Goal: Communication & Community: Answer question/provide support

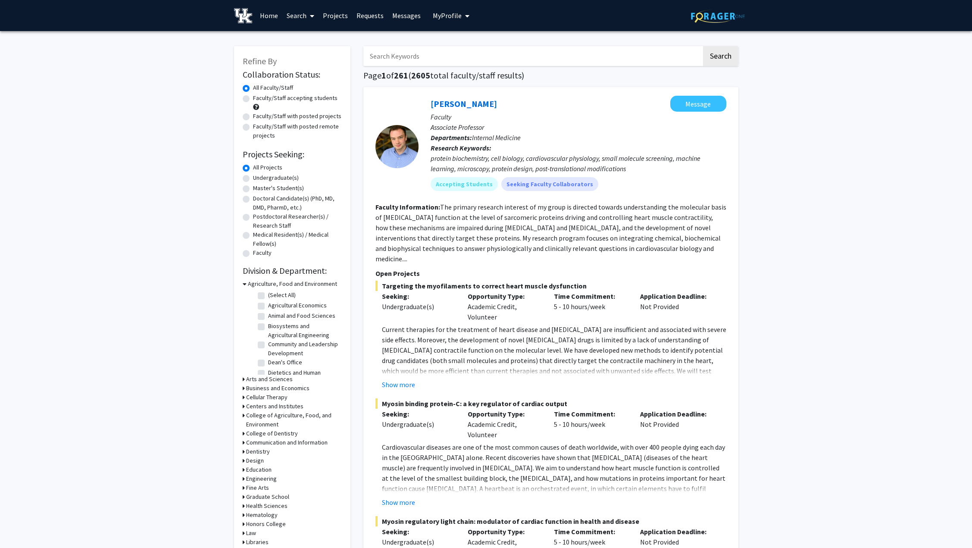
click at [409, 14] on link "Messages" at bounding box center [406, 15] width 37 height 30
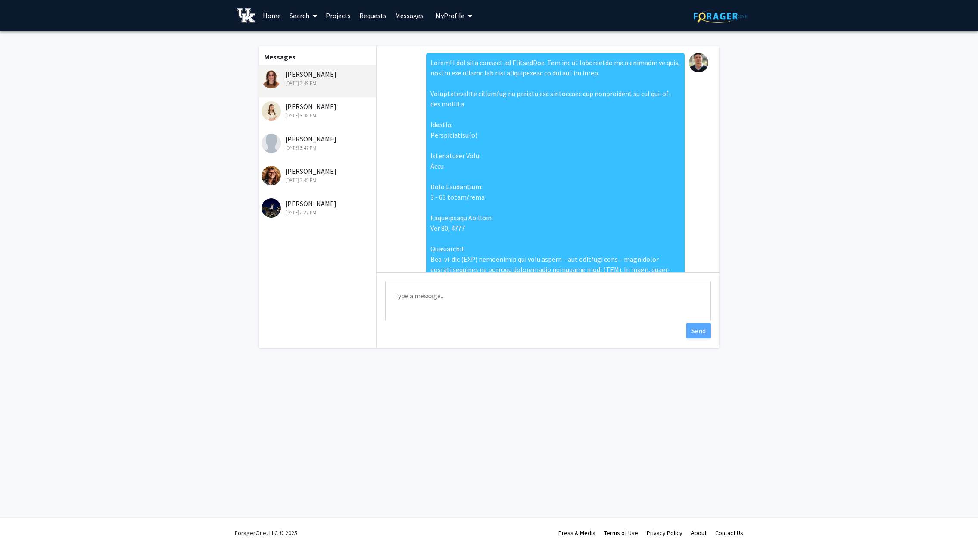
scroll to position [339, 0]
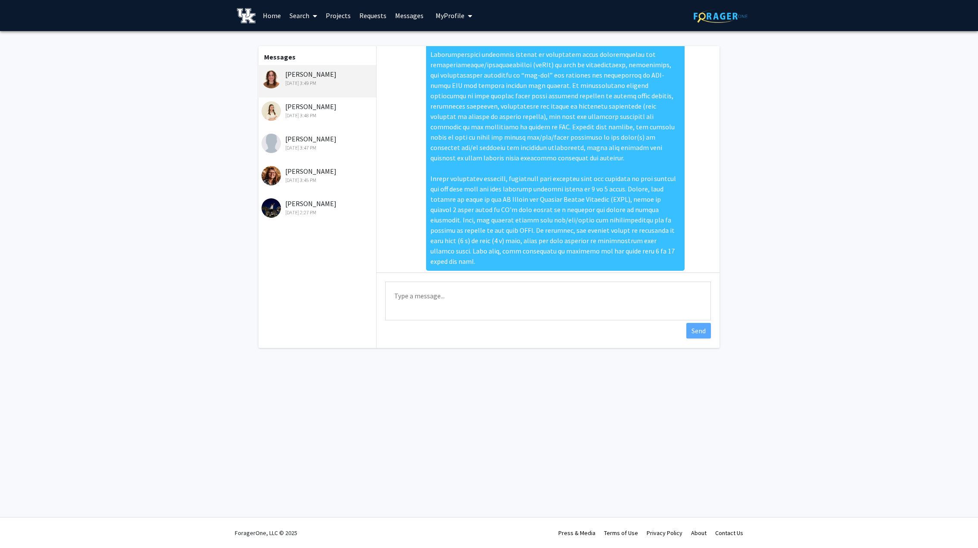
click at [363, 19] on link "Requests" at bounding box center [373, 15] width 36 height 30
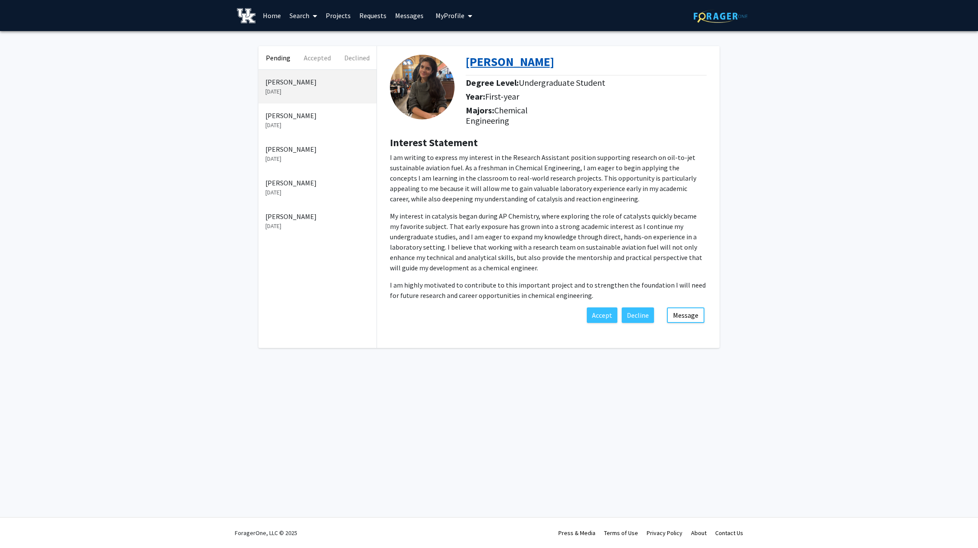
click at [502, 58] on b "[PERSON_NAME]" at bounding box center [510, 62] width 88 height 16
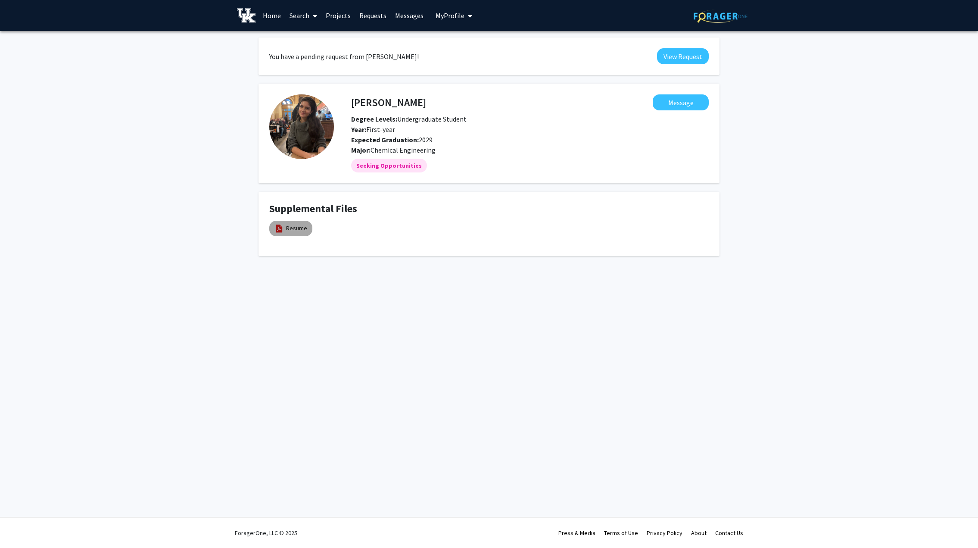
click at [290, 234] on mat-chip "Resume" at bounding box center [290, 229] width 43 height 16
click at [290, 228] on link "Resume" at bounding box center [296, 228] width 21 height 9
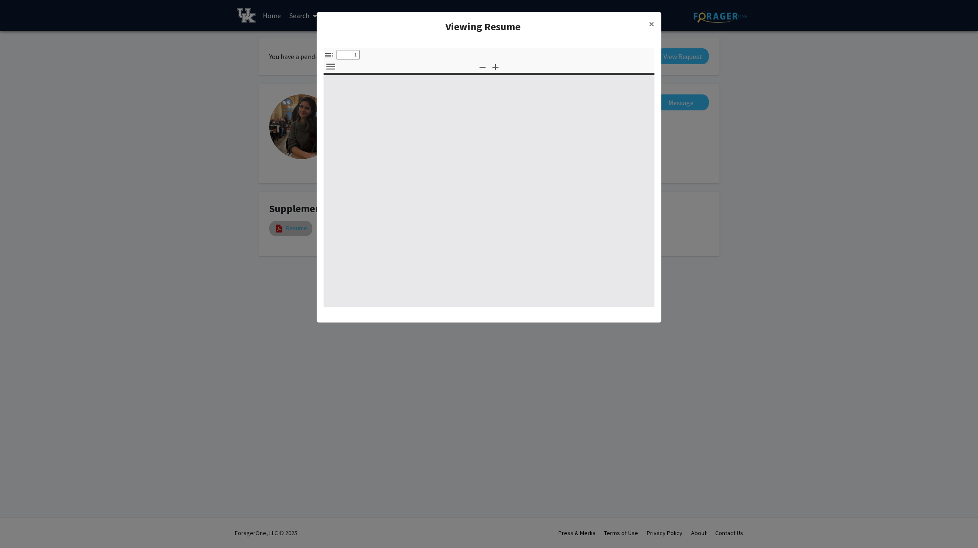
select select "custom"
type input "0"
select select "custom"
type input "1"
select select "auto"
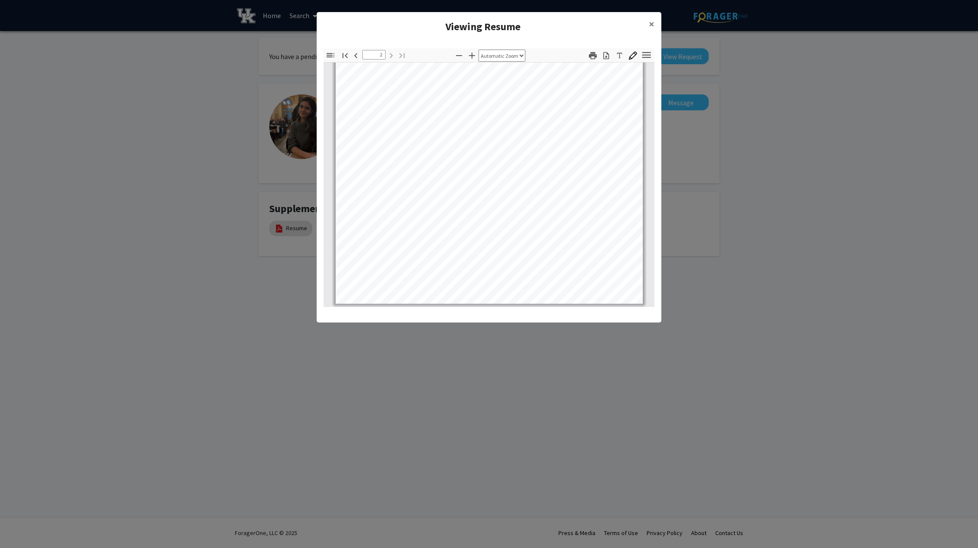
scroll to position [564, 0]
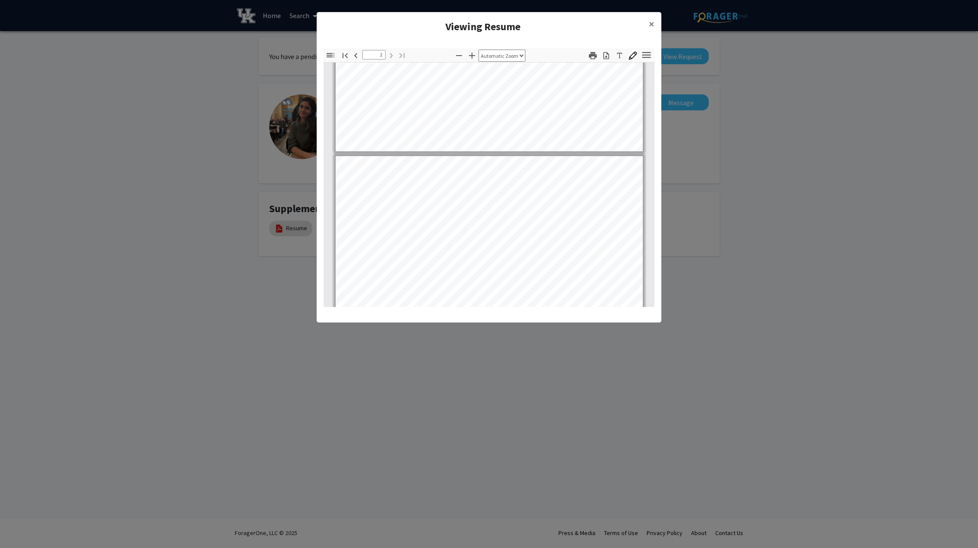
type input "1"
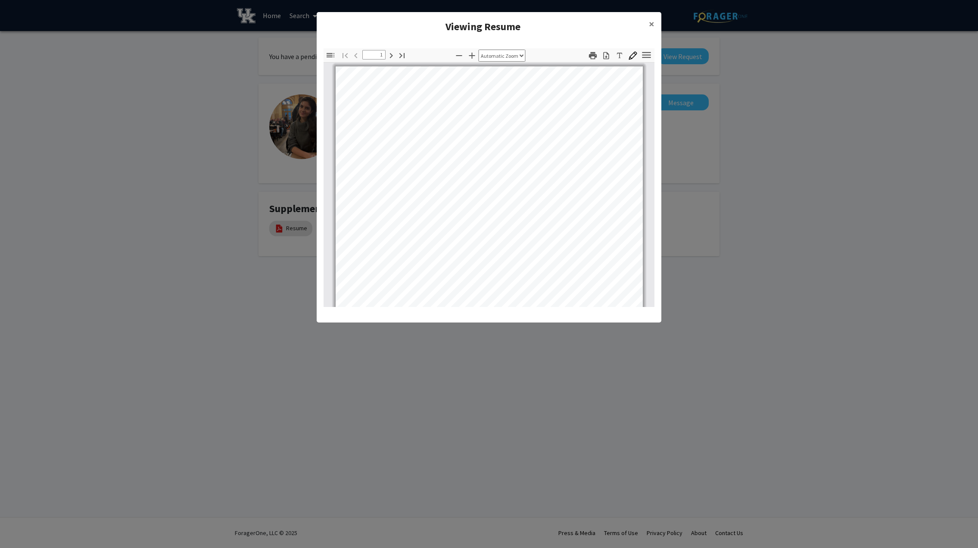
scroll to position [0, 0]
click at [653, 22] on span "×" at bounding box center [652, 23] width 6 height 13
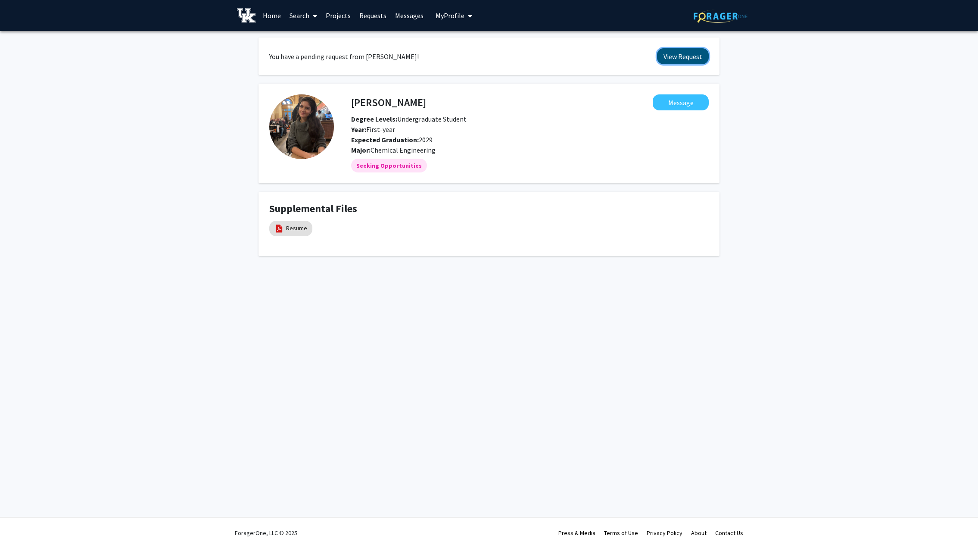
click at [678, 51] on button "View Request" at bounding box center [683, 56] width 52 height 16
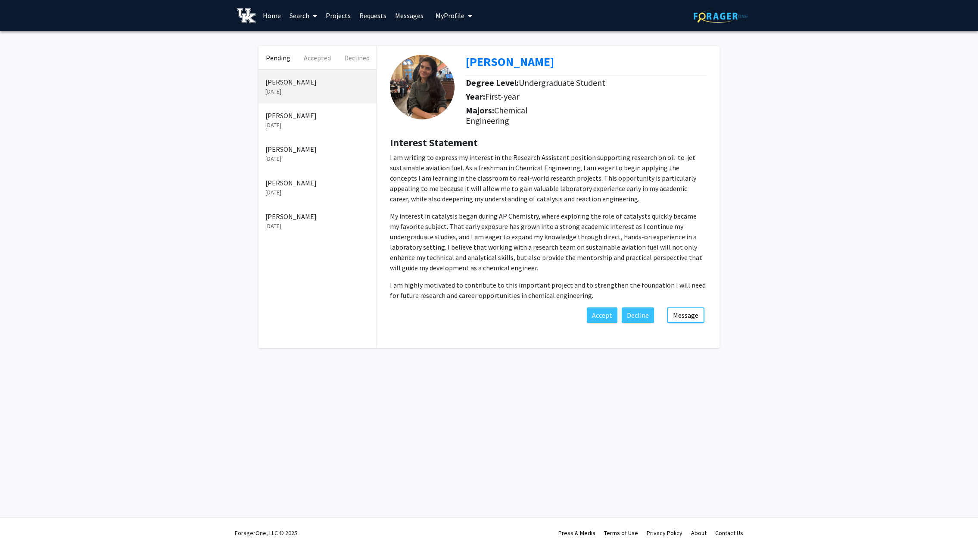
click at [349, 14] on link "Projects" at bounding box center [338, 15] width 34 height 30
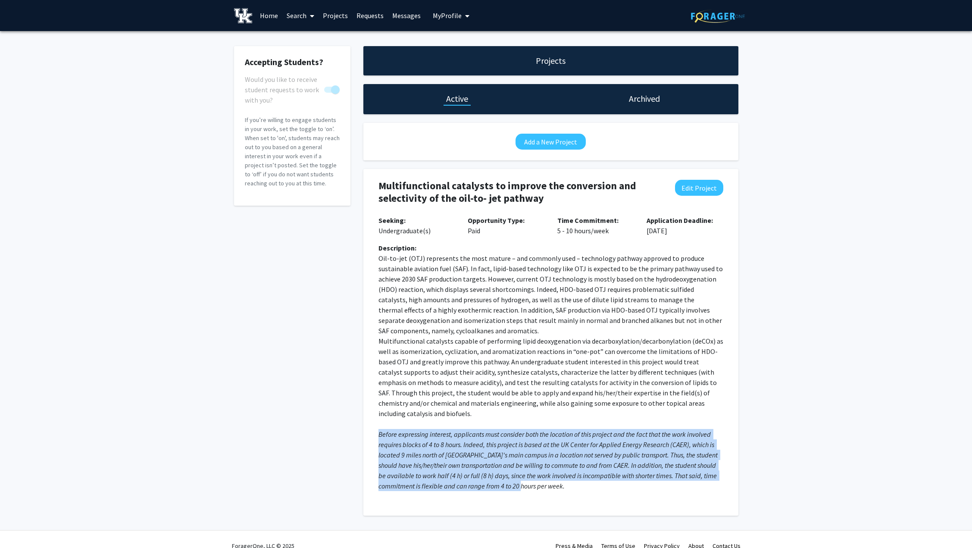
drag, startPoint x: 378, startPoint y: 422, endPoint x: 531, endPoint y: 479, distance: 162.8
click at [531, 479] on p "Before expressing interest, applicants must consider both the location of this …" at bounding box center [550, 460] width 345 height 62
copy em "Before expressing interest, applicants must consider both the location of this …"
click at [370, 16] on link "Requests" at bounding box center [370, 15] width 36 height 30
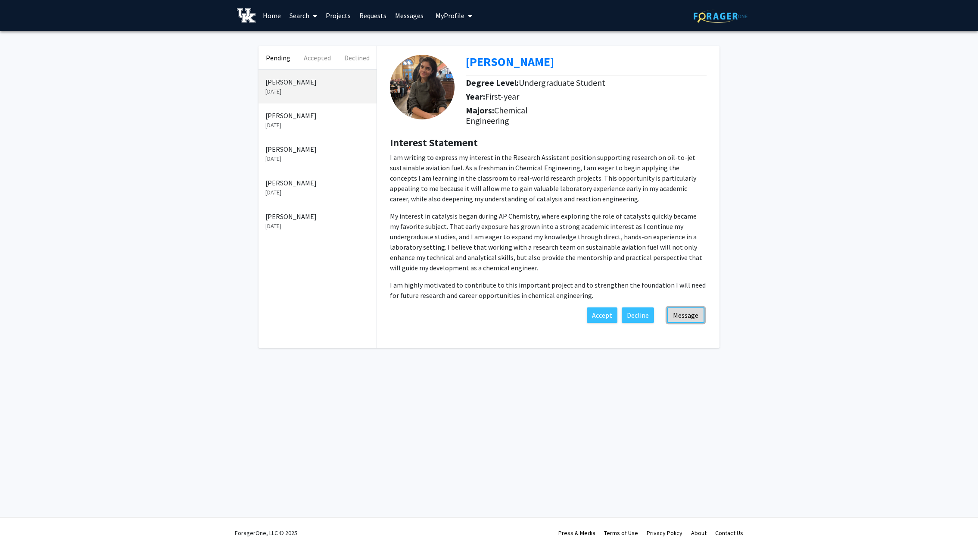
click at [678, 315] on button "Message" at bounding box center [685, 315] width 37 height 16
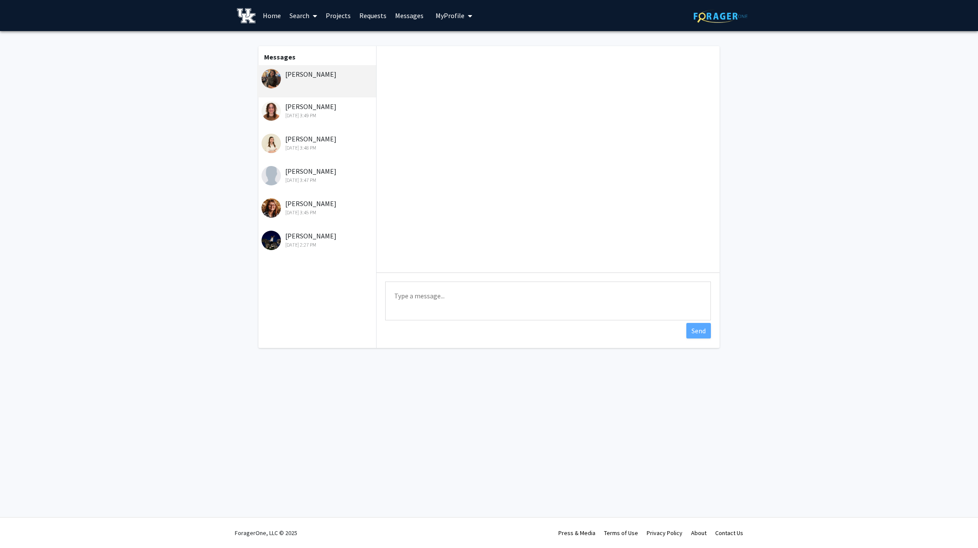
click at [428, 296] on textarea "Type a message" at bounding box center [548, 300] width 326 height 39
type textarea "C"
click at [185, 286] on fg-messaging "Messages [PERSON_NAME] [PERSON_NAME] [DATE] 3:49 PM [PERSON_NAME] [DATE] 3:48 P…" at bounding box center [489, 199] width 978 height 336
click at [186, 222] on fg-messaging "Messages [PERSON_NAME] [PERSON_NAME] [DATE] 3:49 PM [PERSON_NAME] [DATE] 3:48 P…" at bounding box center [489, 199] width 978 height 336
click at [336, 22] on link "Projects" at bounding box center [338, 15] width 34 height 30
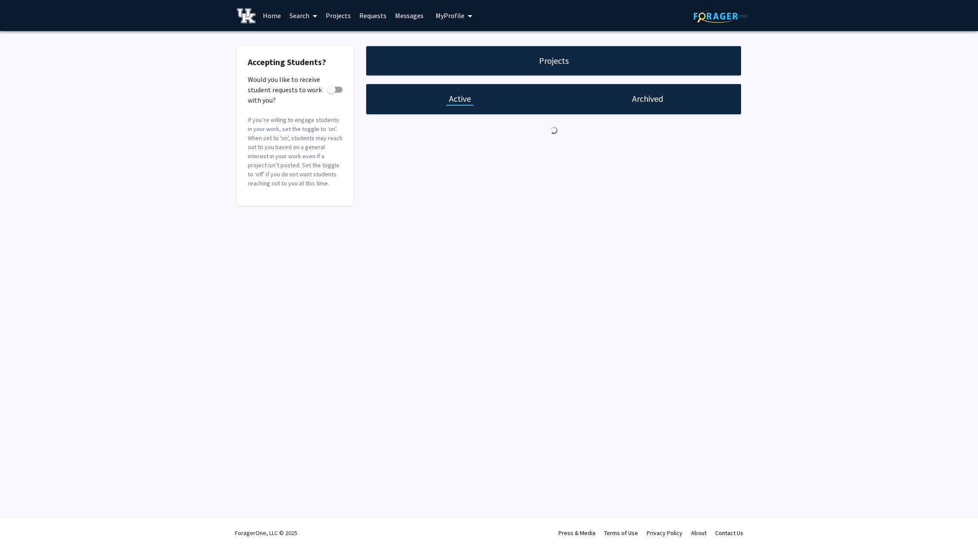
checkbox input "true"
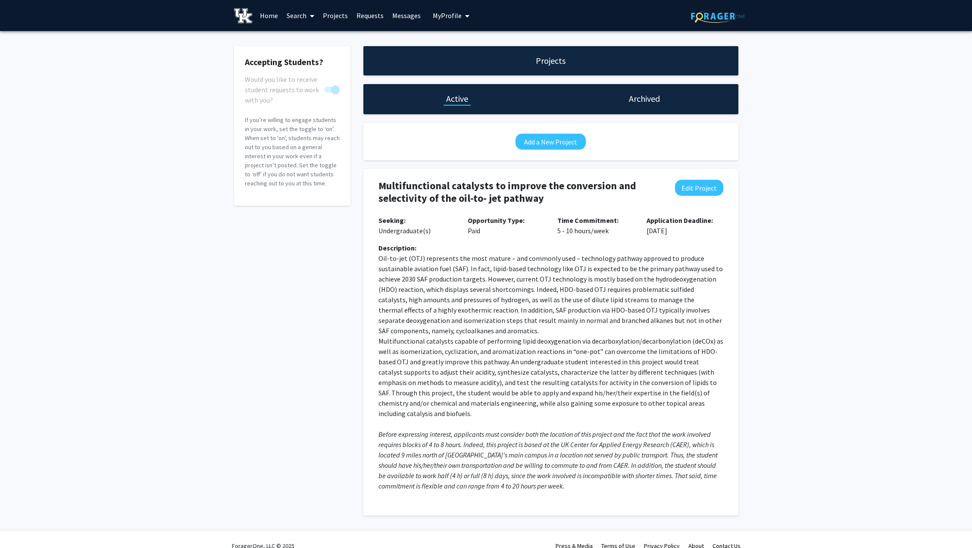
click at [411, 327] on p "thermal effects of a highly exothermic reaction. In addition, SAF production vi…" at bounding box center [550, 320] width 345 height 31
click at [337, 273] on div "Accepting Students? Would you like to receive student requests to work with you…" at bounding box center [291, 280] width 129 height 469
click at [399, 15] on link "Messages" at bounding box center [406, 15] width 37 height 30
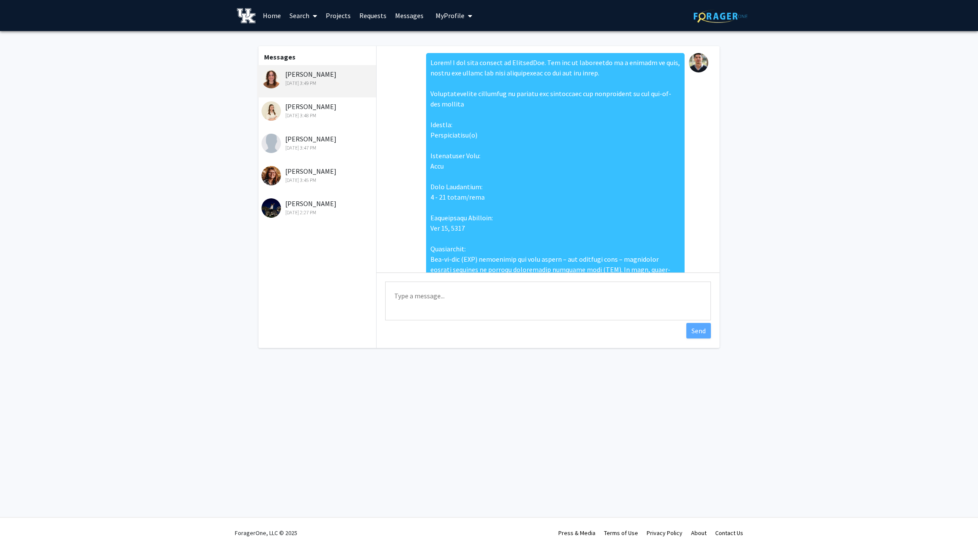
click at [360, 377] on div "Skip navigation Home Search Projects Requests Messages My Profile [PERSON_NAME]…" at bounding box center [489, 274] width 978 height 548
click at [361, 19] on link "Requests" at bounding box center [373, 15] width 36 height 30
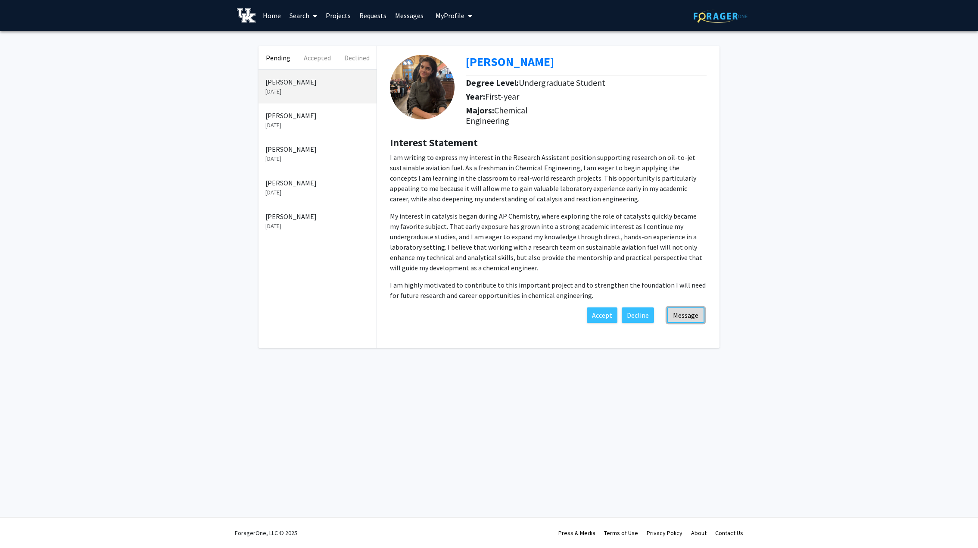
click at [684, 314] on button "Message" at bounding box center [685, 315] width 37 height 16
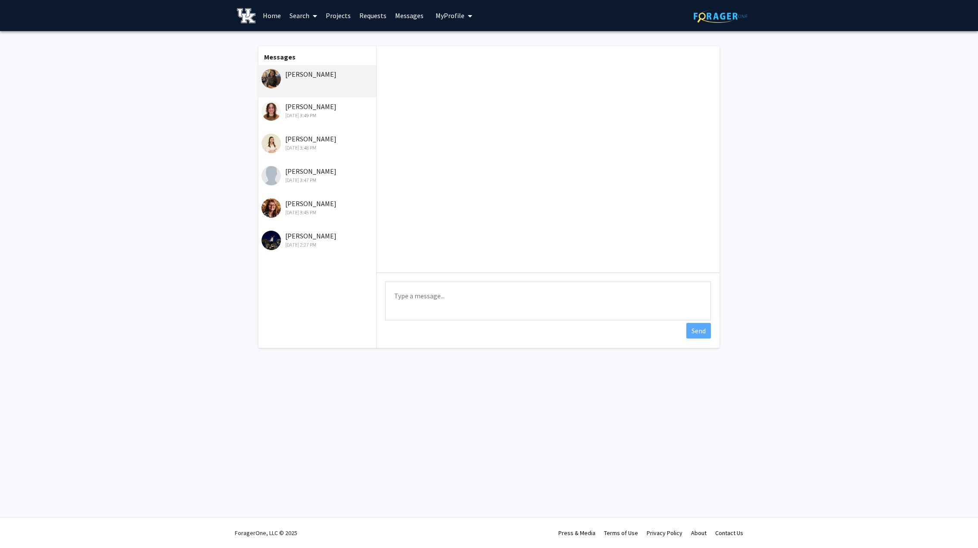
click at [451, 294] on textarea "Type a message" at bounding box center [548, 300] width 326 height 39
type textarea "[PERSON_NAME], I just sent you an email to your [DOMAIN_NAME] address. Please r…"
click at [695, 330] on button "Send" at bounding box center [698, 331] width 25 height 16
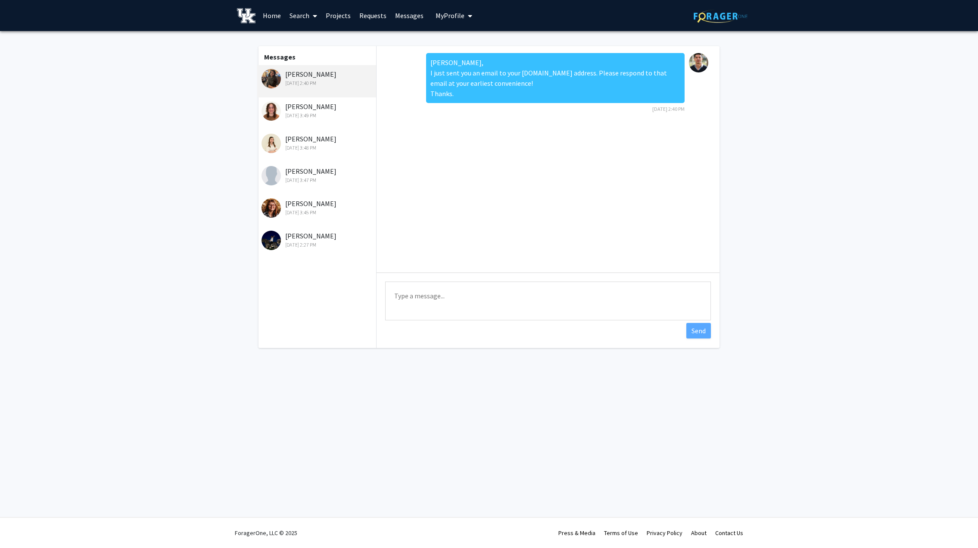
scroll to position [0, 0]
click at [358, 12] on link "Requests" at bounding box center [373, 15] width 36 height 30
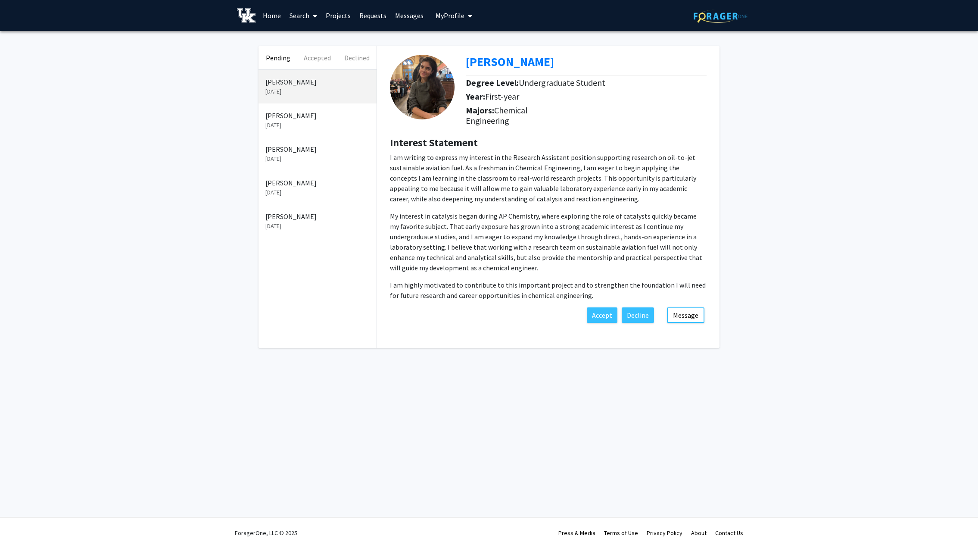
click at [462, 196] on p "I am writing to express my interest in the Research Assistant position supporti…" at bounding box center [548, 178] width 317 height 52
